Goal: Download file/media

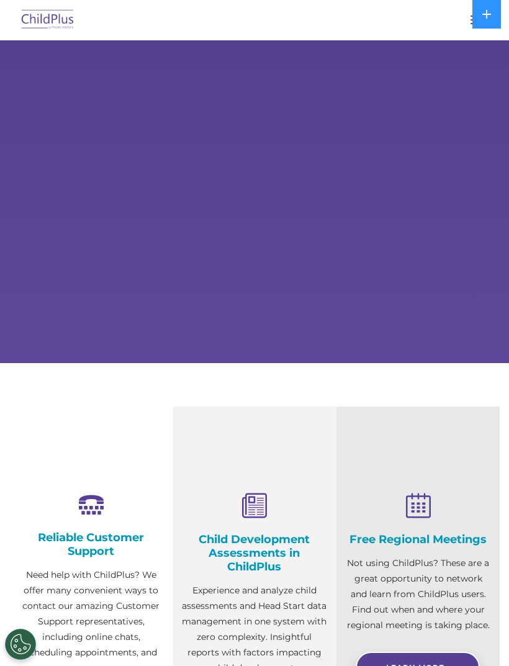
select select "MEDIUM"
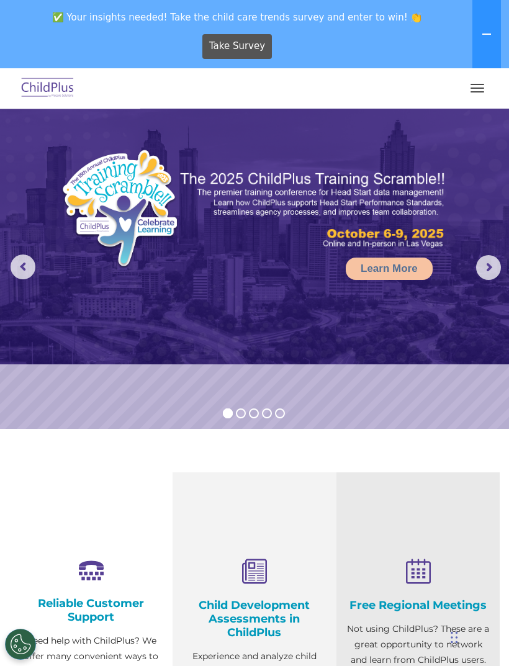
scroll to position [3, 0]
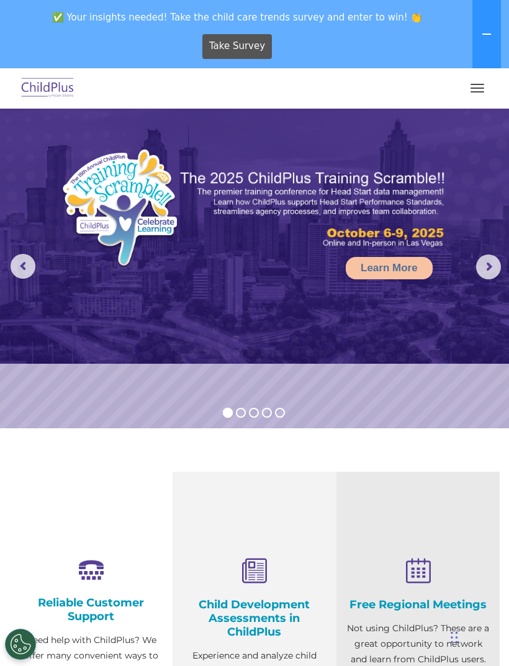
click at [483, 84] on span "button" at bounding box center [477, 84] width 14 height 1
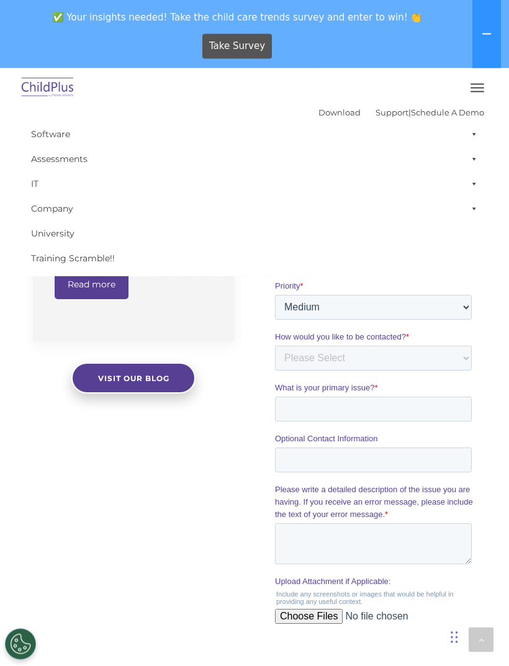
scroll to position [917, 0]
click at [481, 89] on button "button" at bounding box center [477, 88] width 26 height 20
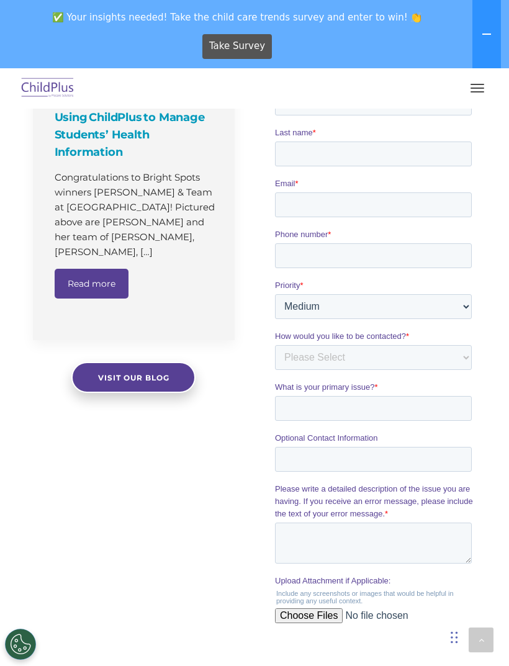
click at [474, 91] on button "button" at bounding box center [477, 88] width 26 height 20
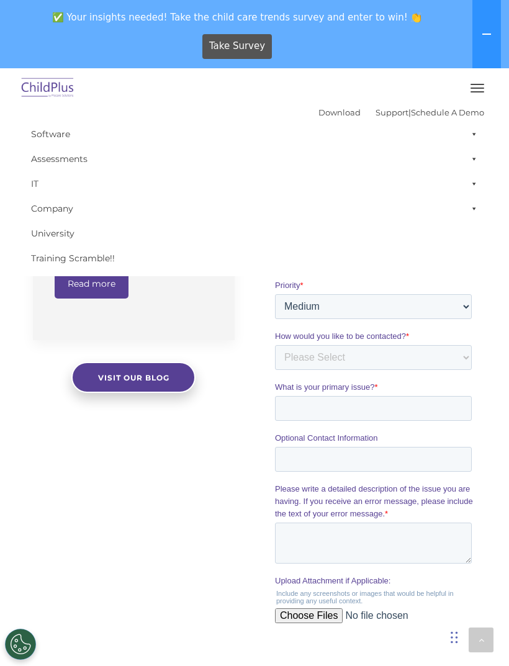
click at [475, 215] on span at bounding box center [471, 208] width 12 height 25
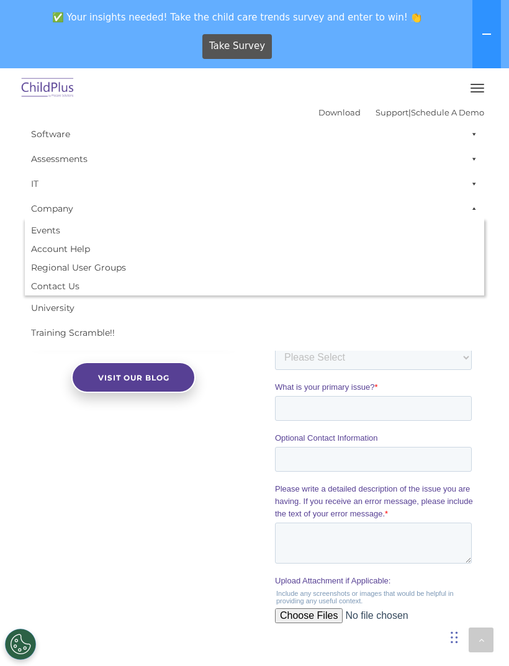
click at [476, 209] on span at bounding box center [471, 208] width 12 height 25
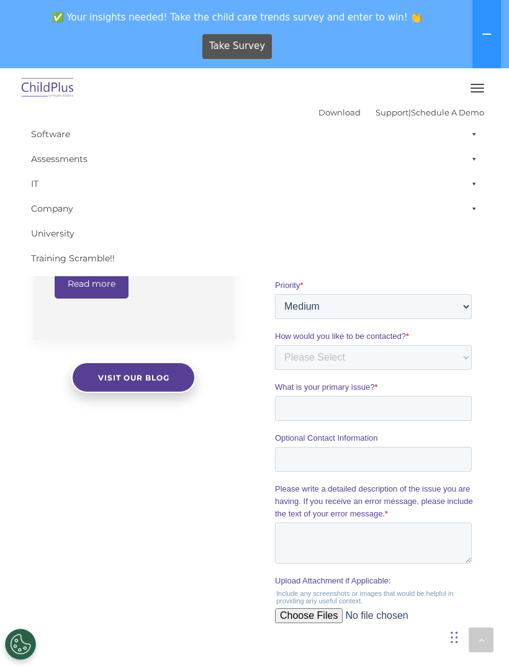
click at [477, 186] on span at bounding box center [471, 183] width 12 height 25
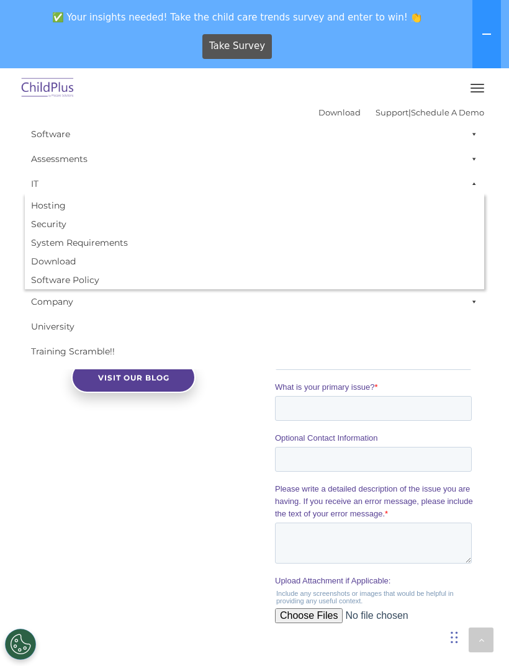
click at [476, 184] on span at bounding box center [471, 183] width 12 height 25
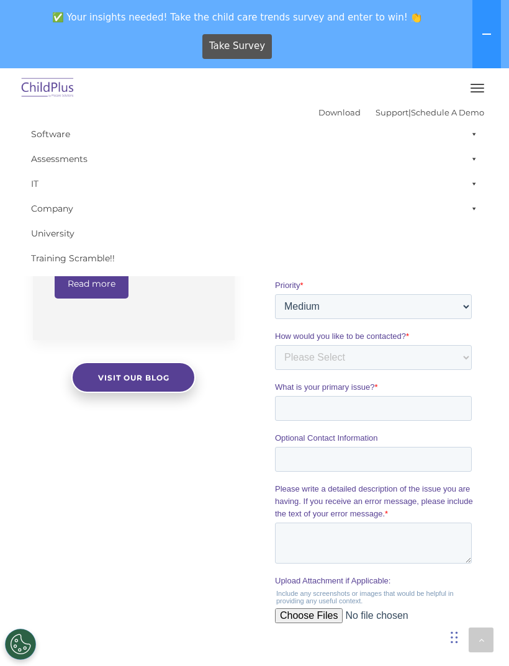
click at [476, 157] on span at bounding box center [471, 158] width 12 height 25
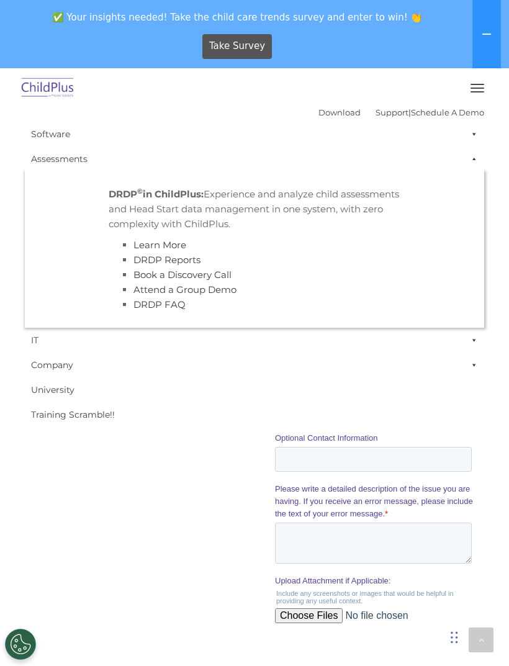
click at [476, 162] on span at bounding box center [471, 158] width 12 height 25
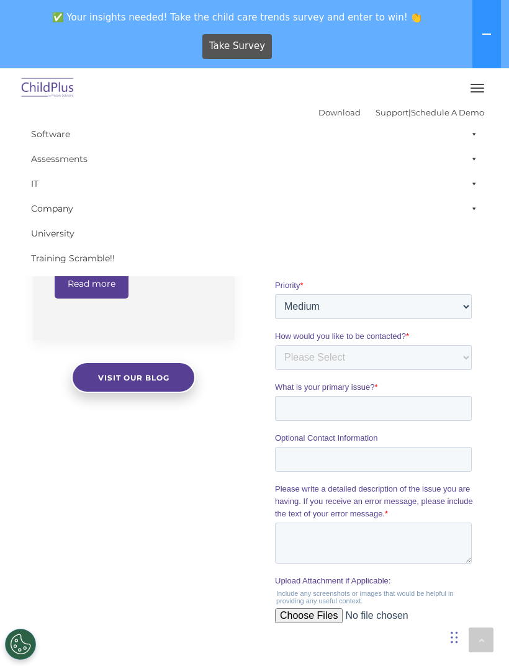
click at [476, 129] on span at bounding box center [471, 134] width 12 height 25
click at [54, 514] on div "The Latest News Using ChildPlus to Manage Students’ Health Information Congratu…" at bounding box center [254, 335] width 509 height 769
click at [61, 491] on div "The Latest News Using ChildPlus to Manage Students’ Health Information Congratu…" at bounding box center [254, 335] width 509 height 769
click at [494, 305] on div at bounding box center [375, 337] width 242 height 766
click at [31, 432] on div "The Latest News Using ChildPlus to Manage Students’ Health Information Congratu…" at bounding box center [254, 335] width 509 height 769
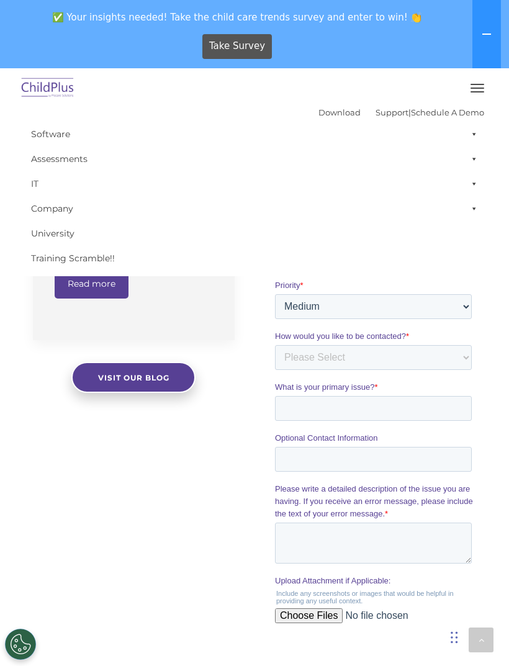
click at [477, 89] on button "button" at bounding box center [477, 88] width 26 height 20
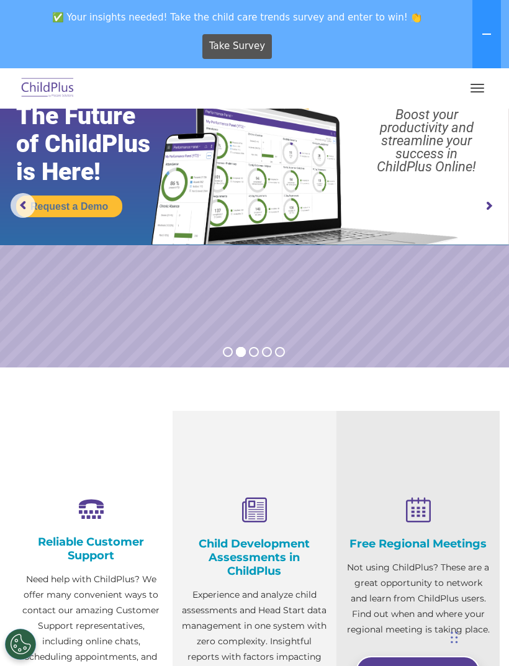
scroll to position [0, 0]
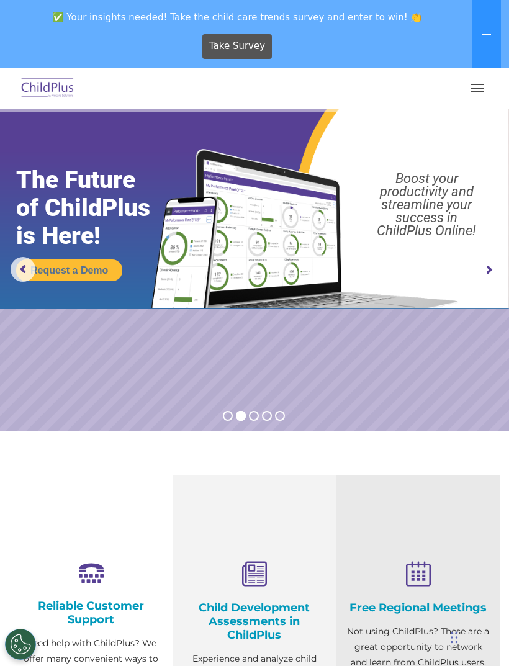
click at [36, 87] on img at bounding box center [48, 88] width 58 height 29
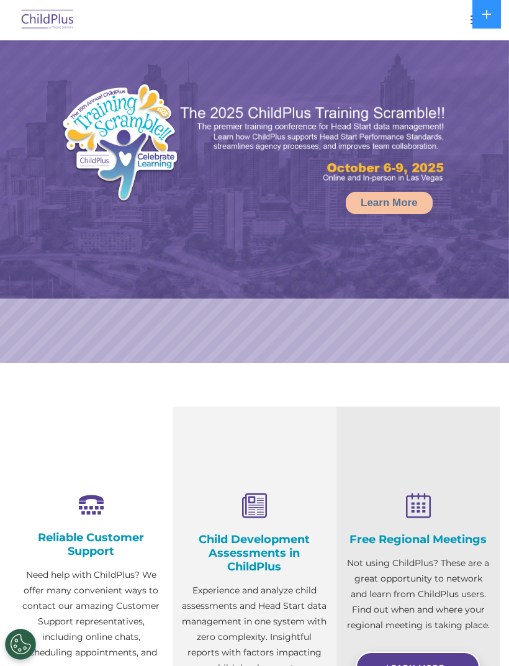
select select "MEDIUM"
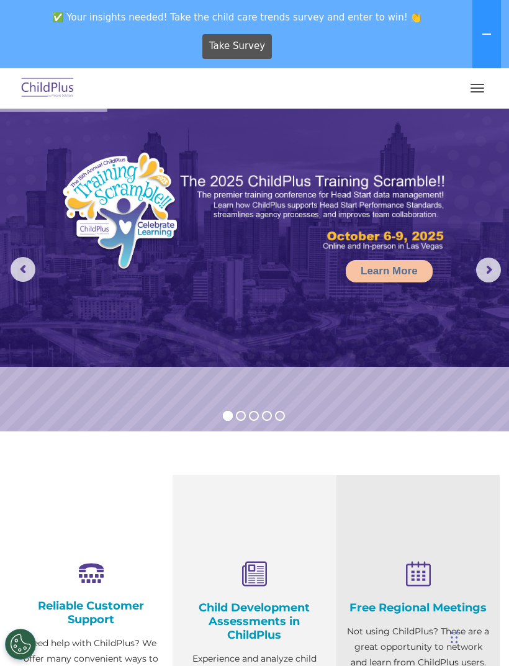
click at [489, 29] on icon at bounding box center [486, 34] width 10 height 10
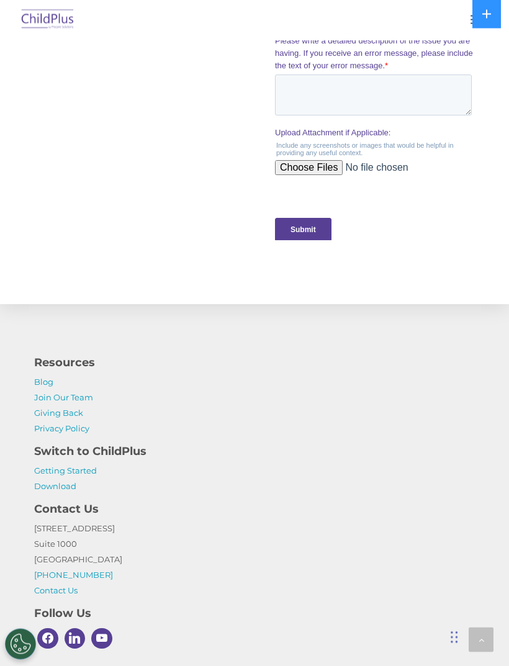
scroll to position [1337, 0]
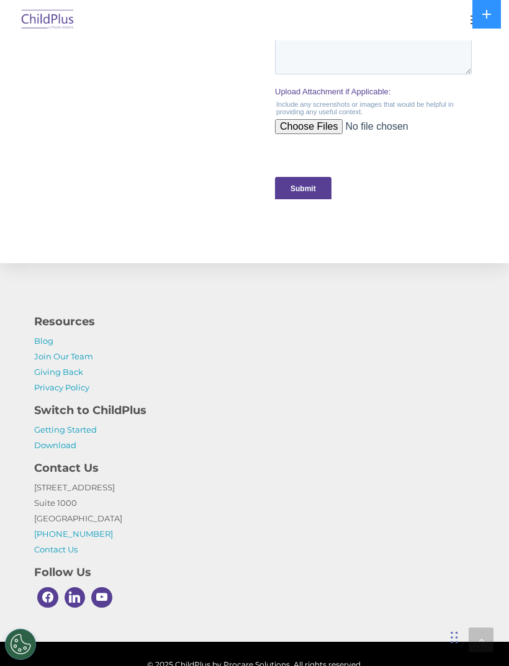
click at [429, 171] on div "Submit" at bounding box center [375, 188] width 202 height 45
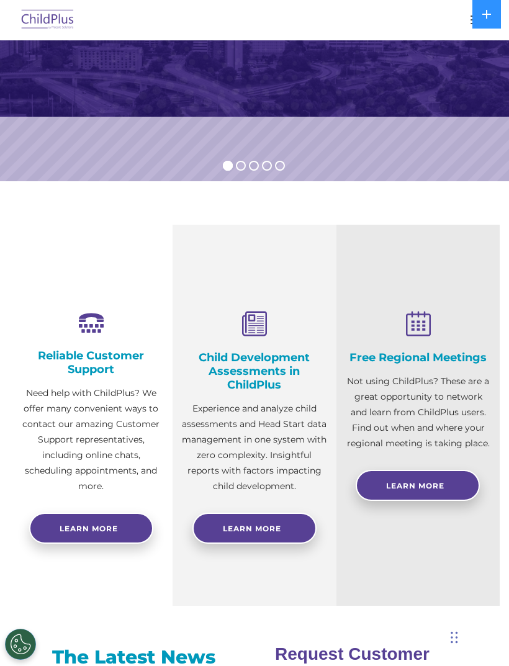
scroll to position [0, 0]
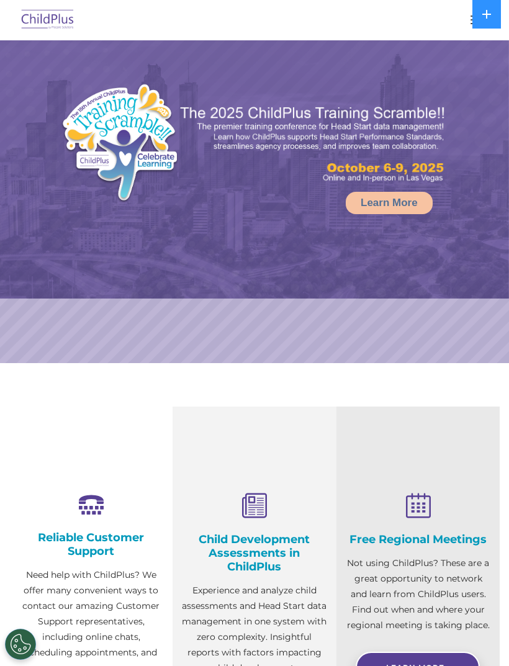
select select "MEDIUM"
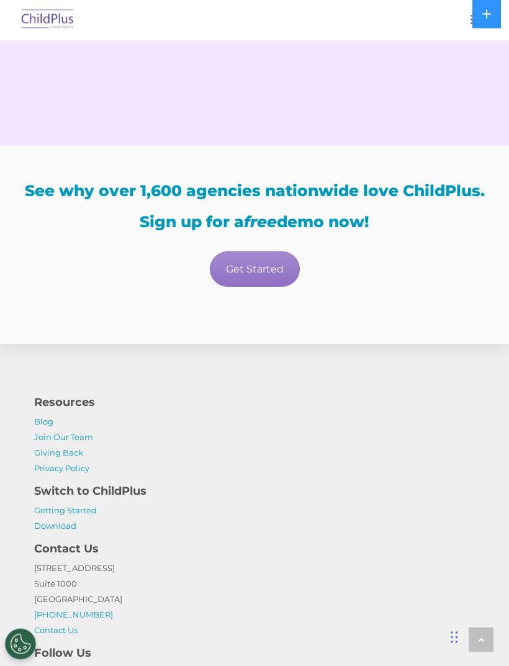
scroll to position [2202, 0]
click at [243, 280] on link "Get Started" at bounding box center [255, 268] width 90 height 35
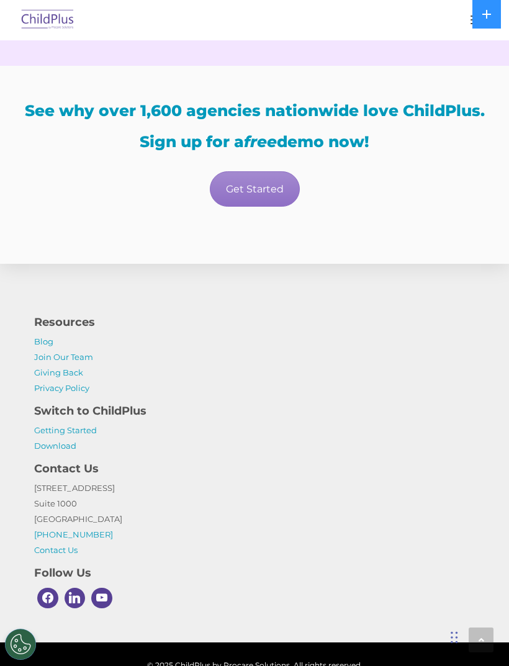
scroll to position [2287, 0]
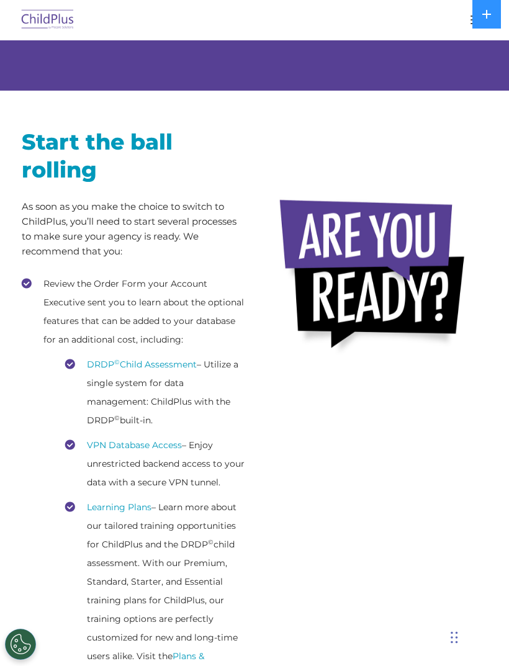
scroll to position [166, 0]
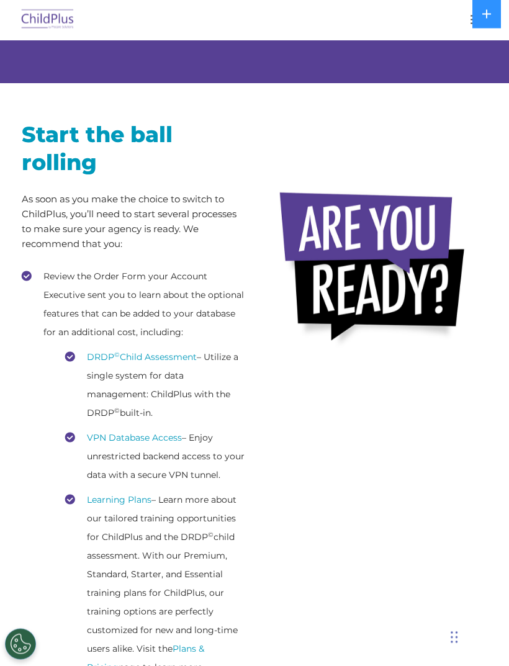
click at [138, 352] on link "DRDP © Child Assessment" at bounding box center [142, 357] width 110 height 11
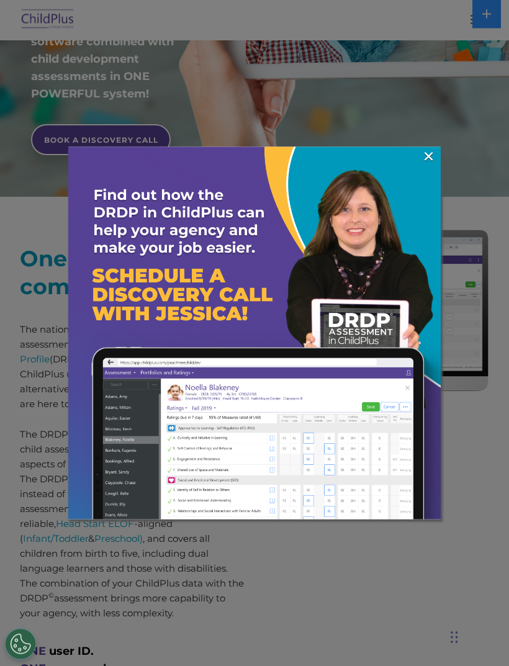
scroll to position [341, 0]
click at [422, 153] on link "×" at bounding box center [428, 156] width 14 height 12
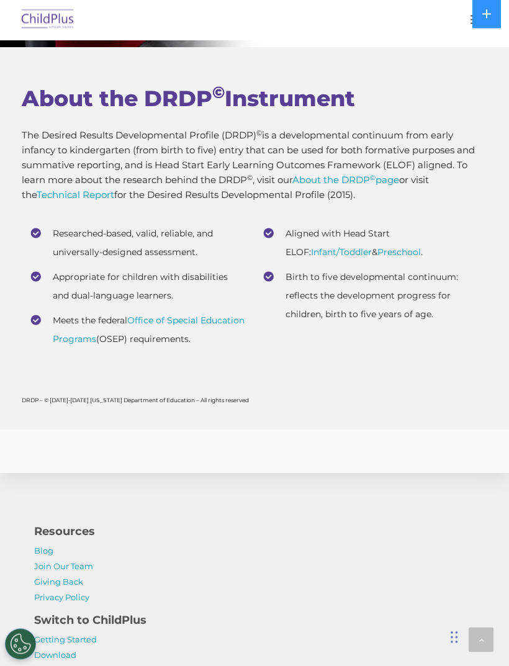
scroll to position [5954, 0]
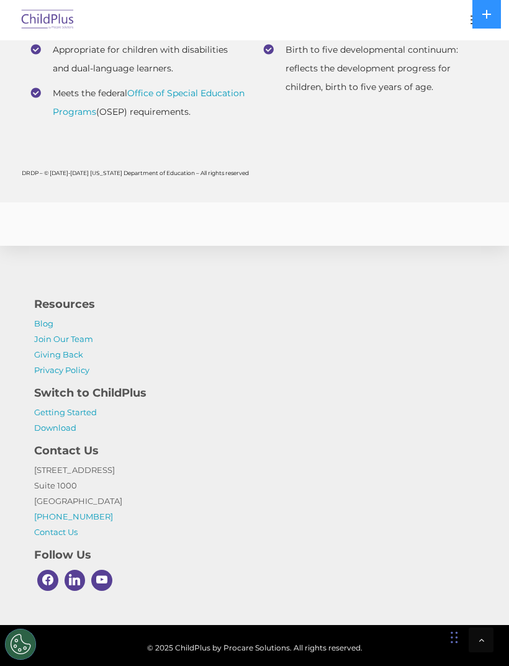
click at [55, 432] on link "Download" at bounding box center [55, 427] width 42 height 10
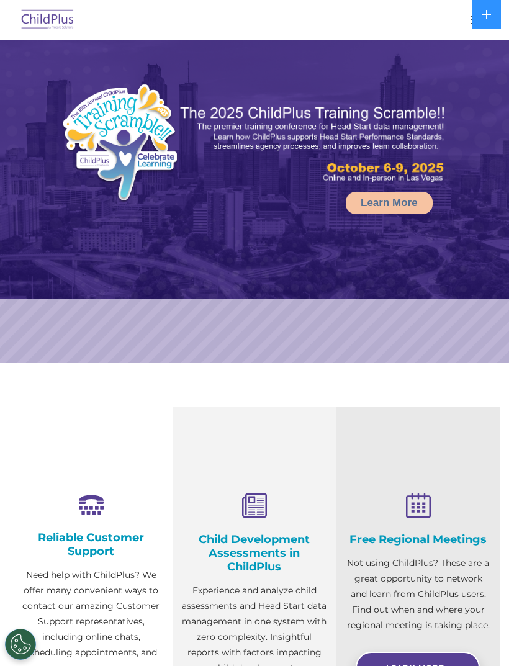
select select "MEDIUM"
